Goal: Information Seeking & Learning: Learn about a topic

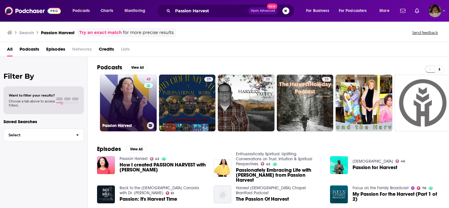
click at [115, 104] on link "43 Passion Harvest" at bounding box center [128, 103] width 57 height 57
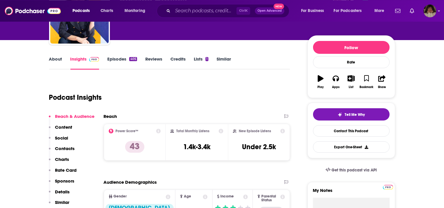
scroll to position [25, 0]
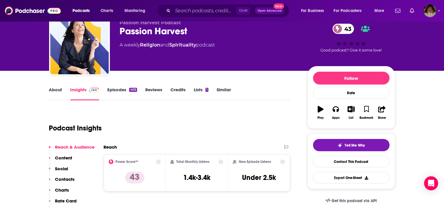
click at [56, 87] on link "About" at bounding box center [55, 93] width 13 height 13
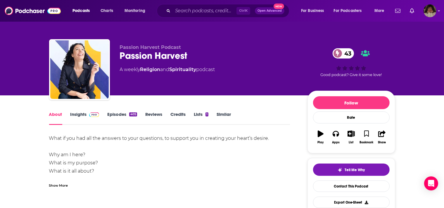
click at [57, 185] on div "Show More" at bounding box center [58, 185] width 19 height 6
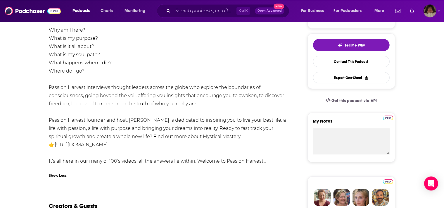
scroll to position [128, 0]
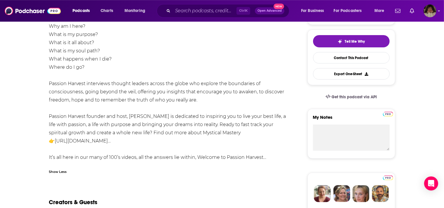
drag, startPoint x: 190, startPoint y: 141, endPoint x: 51, endPoint y: 23, distance: 182.5
click at [51, 23] on div "What if you had all the answers to your questions, to support you in creating y…" at bounding box center [169, 83] width 241 height 155
copy div "Why am I here? What is my purpose? What is it all about? What is my soul path? …"
click at [113, 39] on div "What if you had all the answers to your questions, to support you in creating y…" at bounding box center [169, 83] width 241 height 155
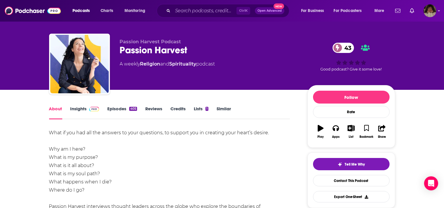
scroll to position [0, 0]
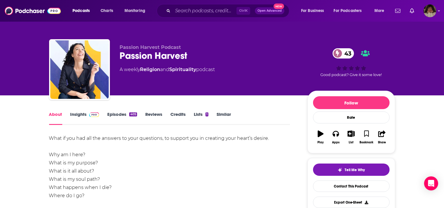
click at [77, 113] on link "Insights" at bounding box center [84, 117] width 29 height 13
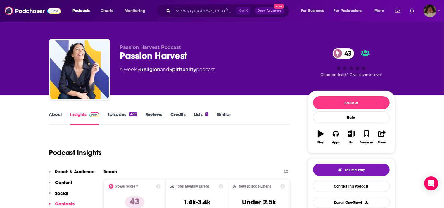
click at [53, 113] on link "About" at bounding box center [55, 117] width 13 height 13
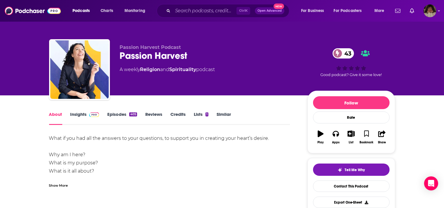
click at [58, 184] on div "Show More" at bounding box center [58, 185] width 19 height 6
click at [394, 72] on div "43 Good podcast? Give it some love!" at bounding box center [351, 62] width 88 height 36
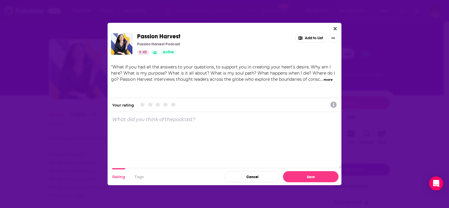
click at [324, 78] on button "more" at bounding box center [328, 79] width 9 height 5
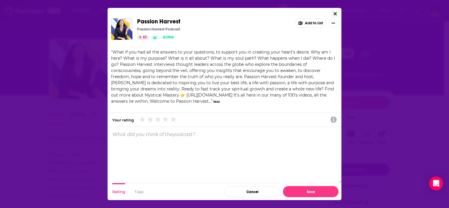
click at [336, 13] on icon "Close" at bounding box center [334, 13] width 3 height 3
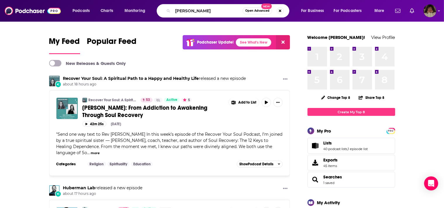
type input "[PERSON_NAME]"
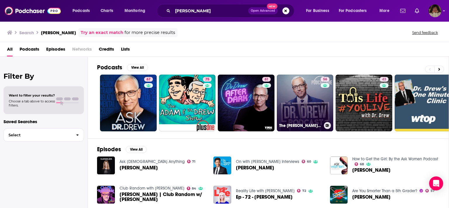
click at [324, 109] on div "56" at bounding box center [326, 99] width 10 height 45
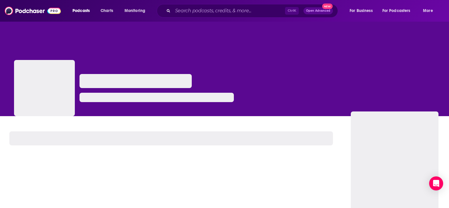
click at [324, 109] on div at bounding box center [224, 68] width 449 height 95
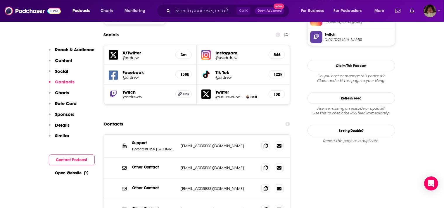
scroll to position [612, 0]
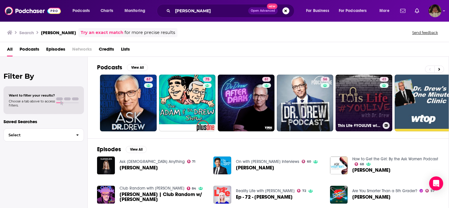
click at [356, 98] on link "43 This Life #YOULIVE with Dr. Drew" at bounding box center [364, 103] width 57 height 57
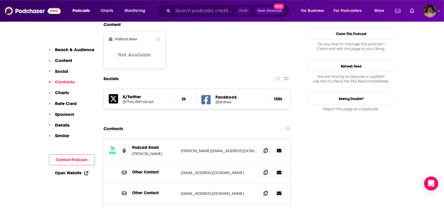
scroll to position [86, 0]
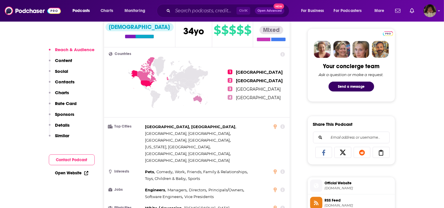
scroll to position [272, 0]
